Goal: Book appointment/travel/reservation

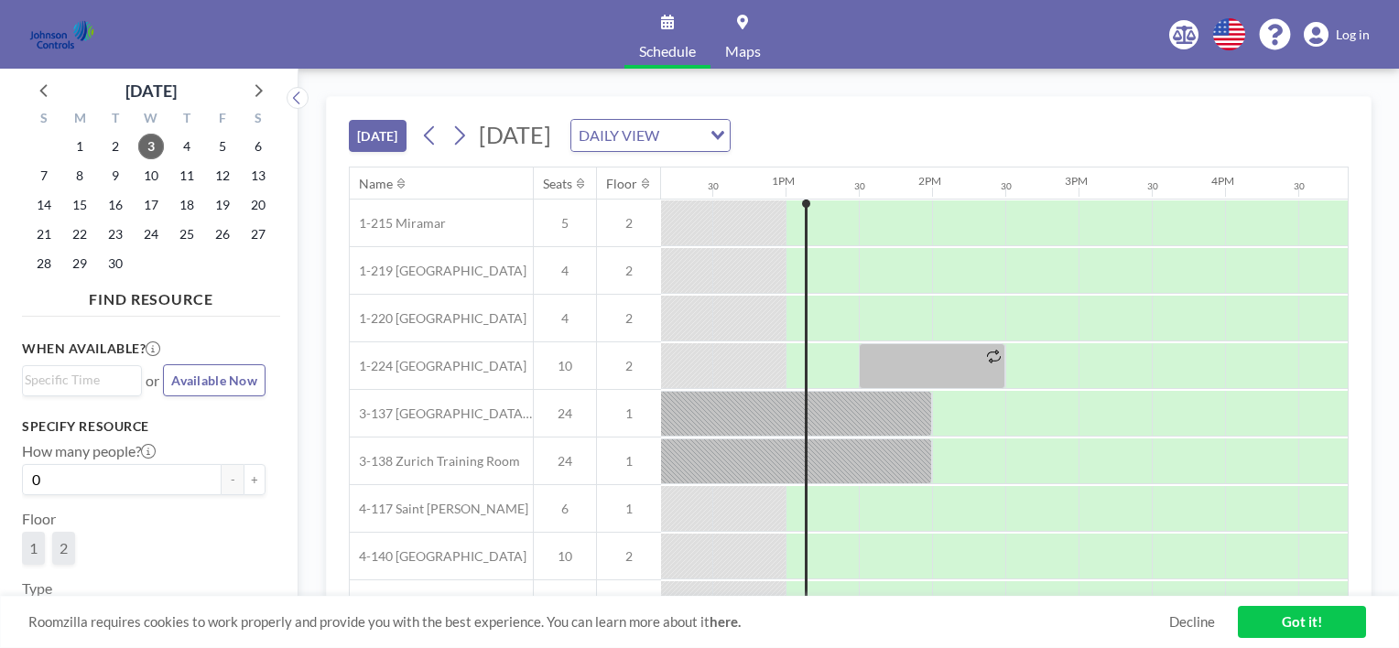
scroll to position [0, 1831]
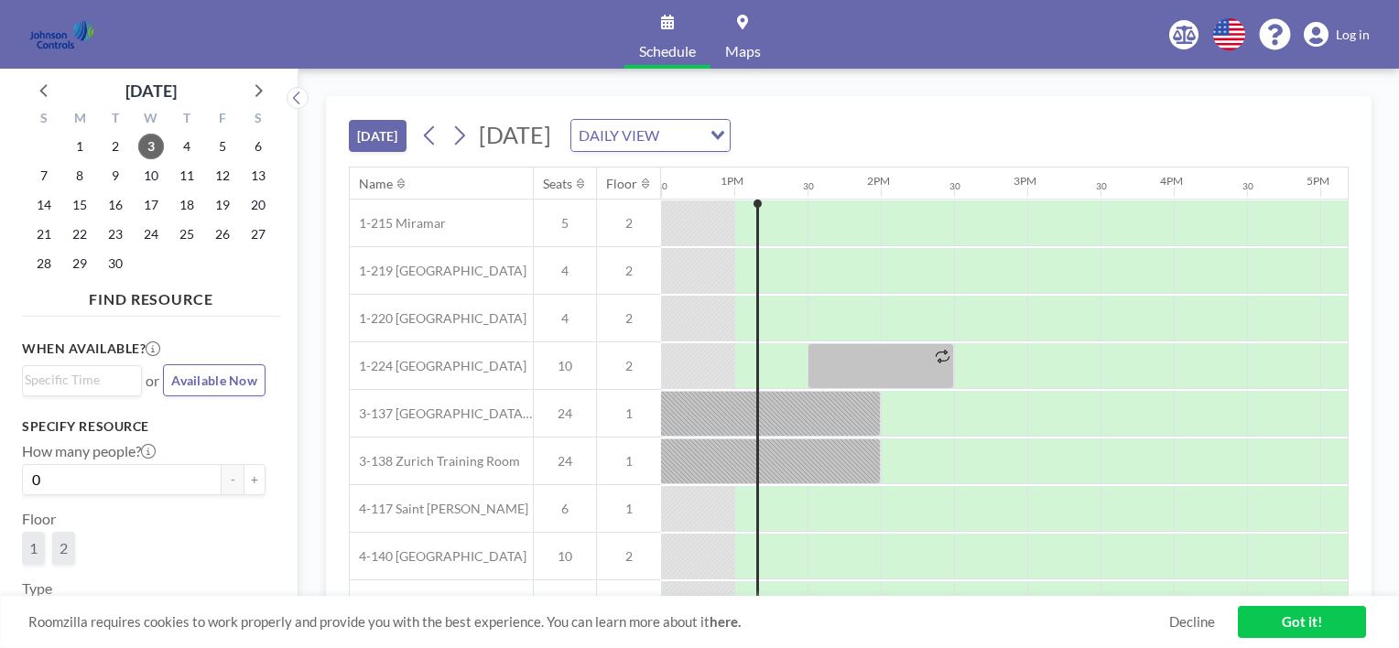
click at [1346, 39] on span "Log in" at bounding box center [1353, 35] width 34 height 16
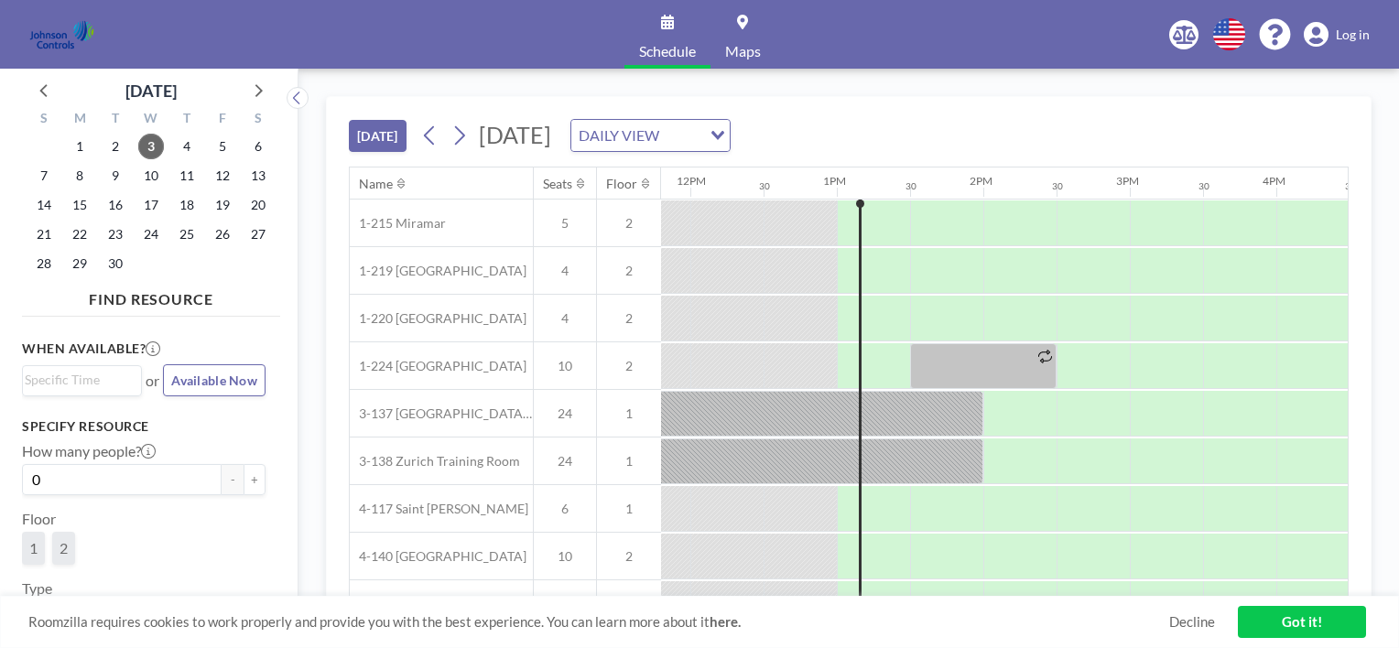
scroll to position [0, 1831]
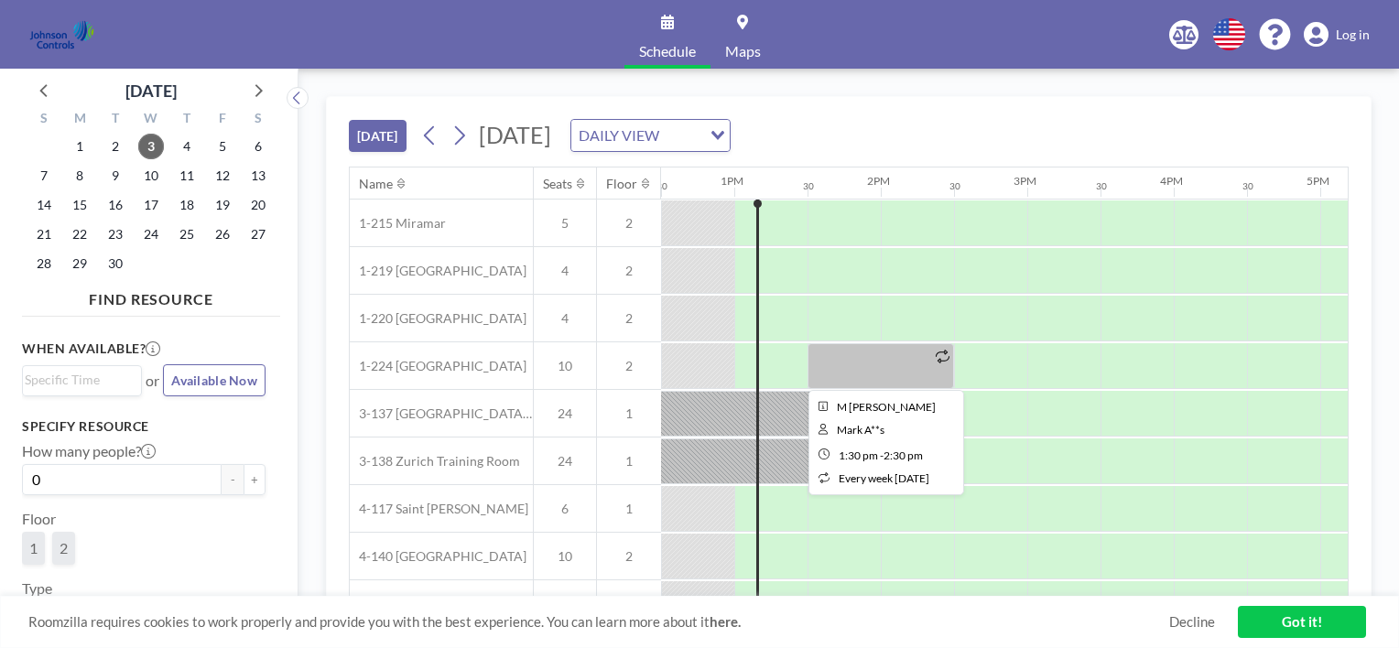
click at [873, 374] on div at bounding box center [881, 366] width 146 height 46
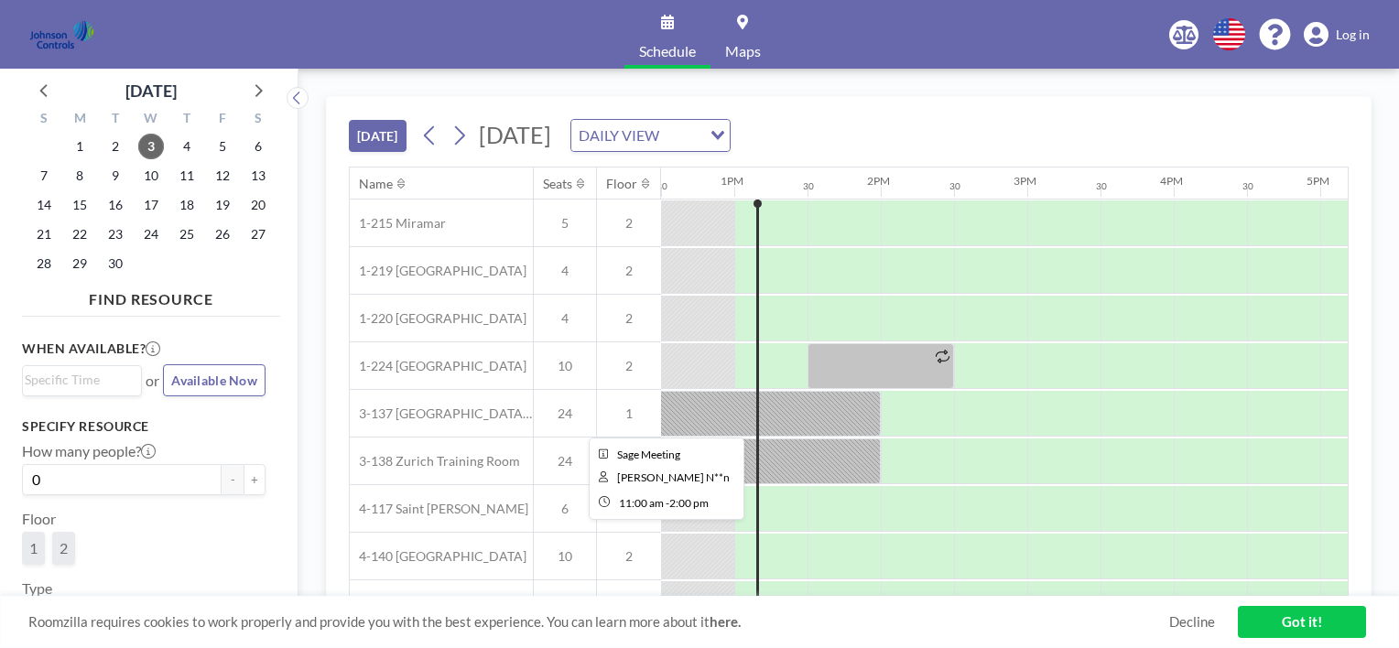
click at [824, 411] on div at bounding box center [660, 414] width 439 height 46
